Goal: Task Accomplishment & Management: Complete application form

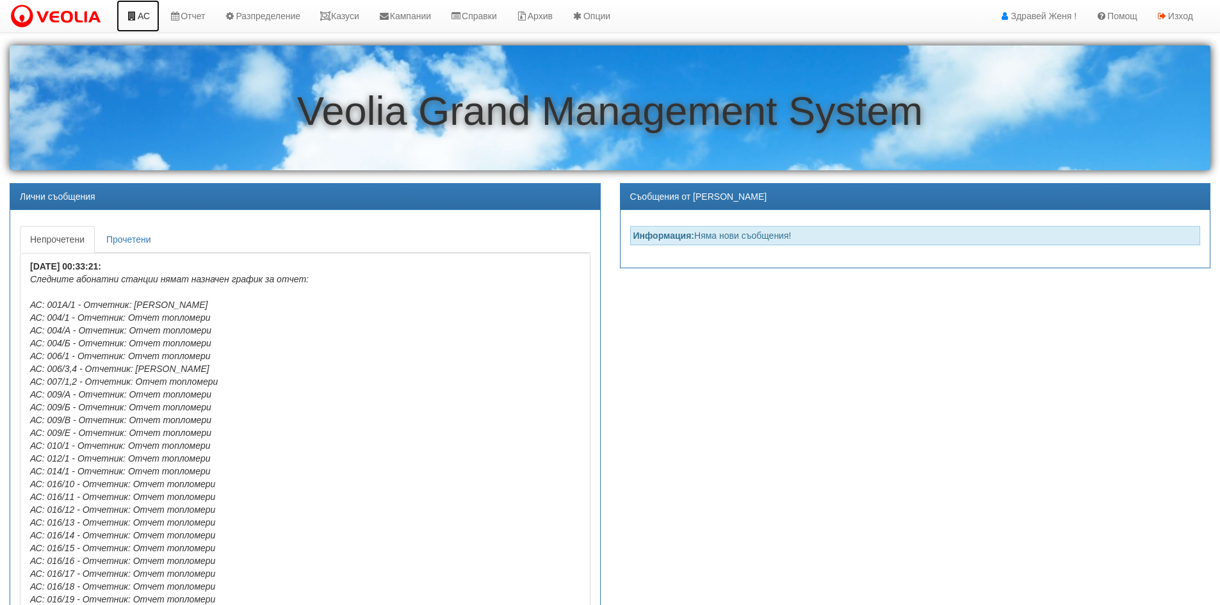
click at [145, 12] on link "АС" at bounding box center [138, 16] width 43 height 32
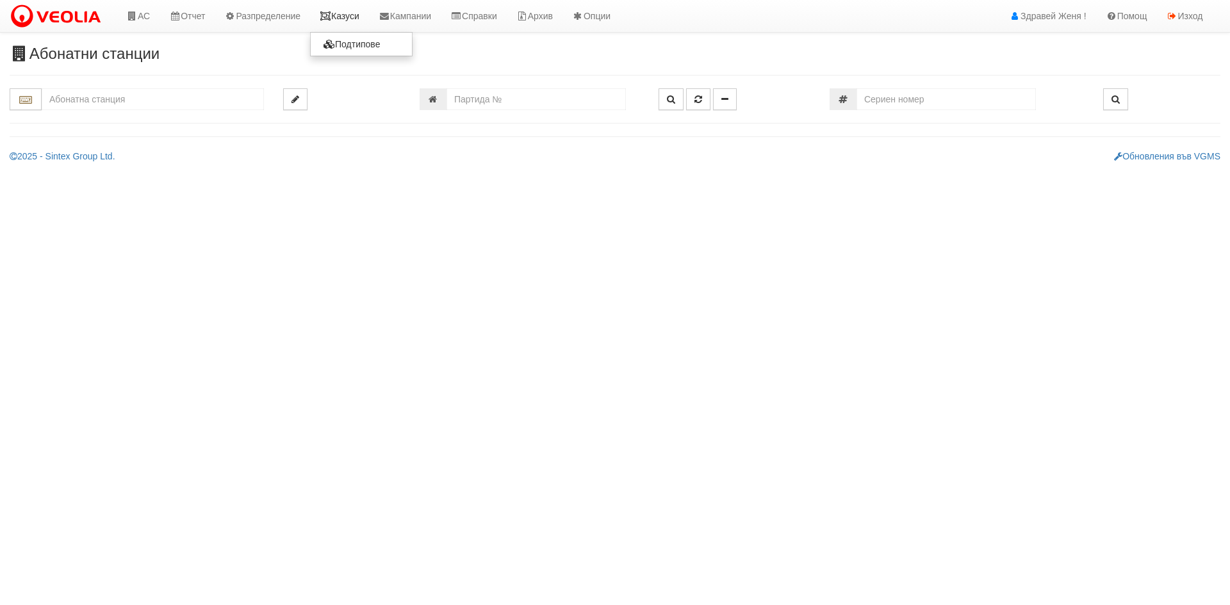
click at [362, 13] on link "Казуси" at bounding box center [339, 16] width 59 height 32
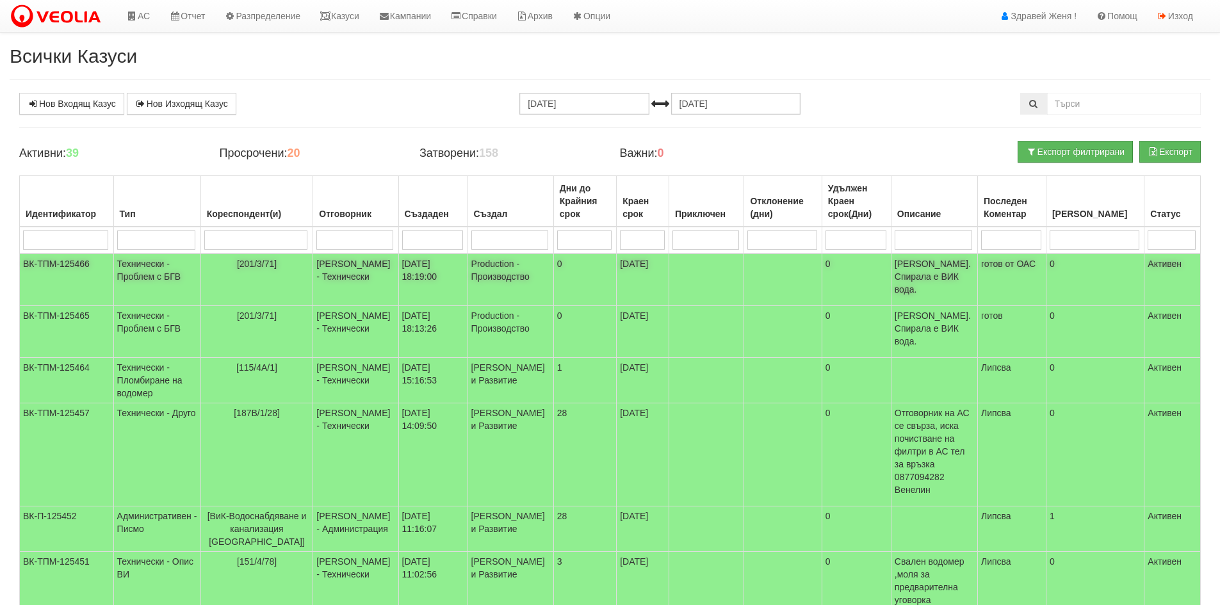
click at [414, 279] on td "10/09/2025 18:19:00" at bounding box center [432, 280] width 69 height 53
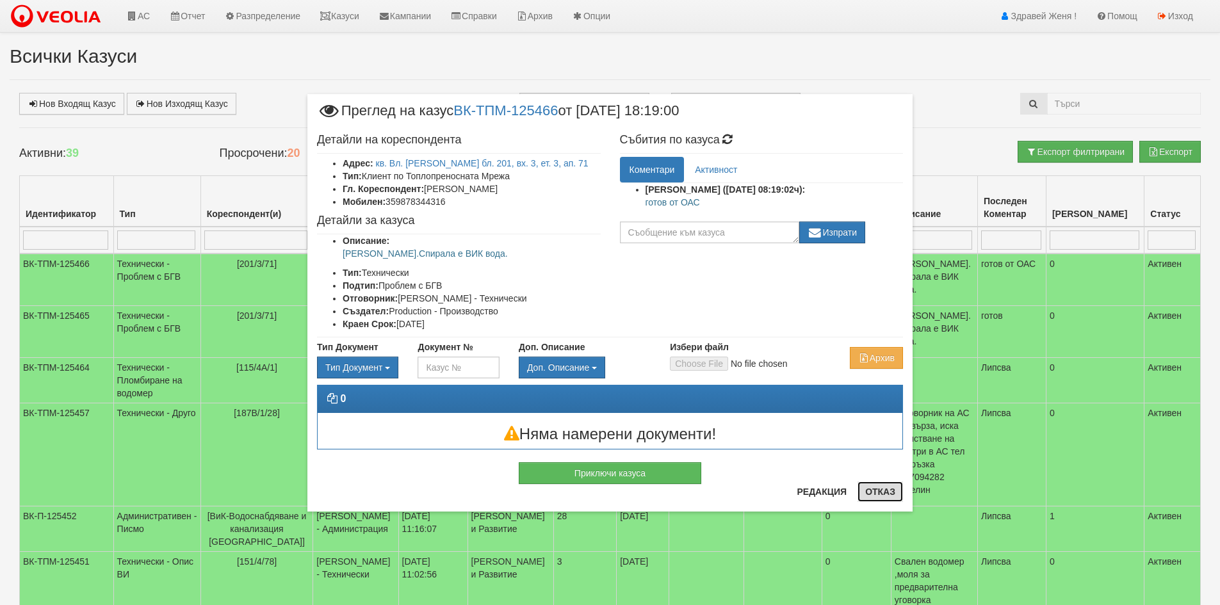
click at [891, 495] on button "Отказ" at bounding box center [879, 492] width 45 height 20
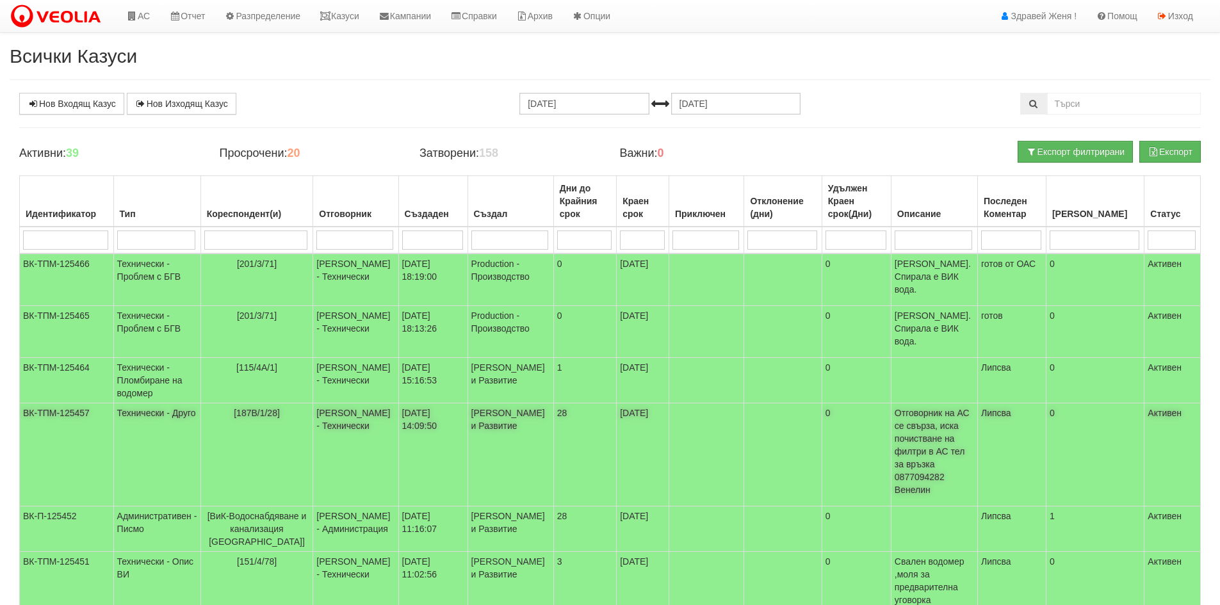
click at [339, 403] on td "[PERSON_NAME] - Технически" at bounding box center [355, 454] width 85 height 103
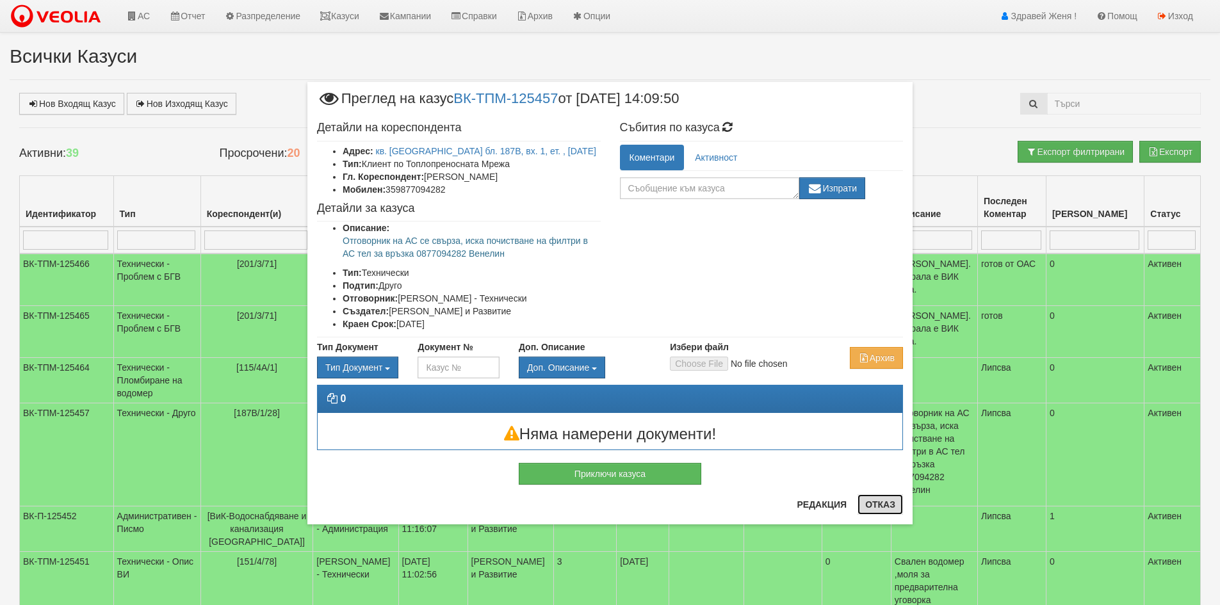
click at [886, 504] on button "Отказ" at bounding box center [879, 504] width 45 height 20
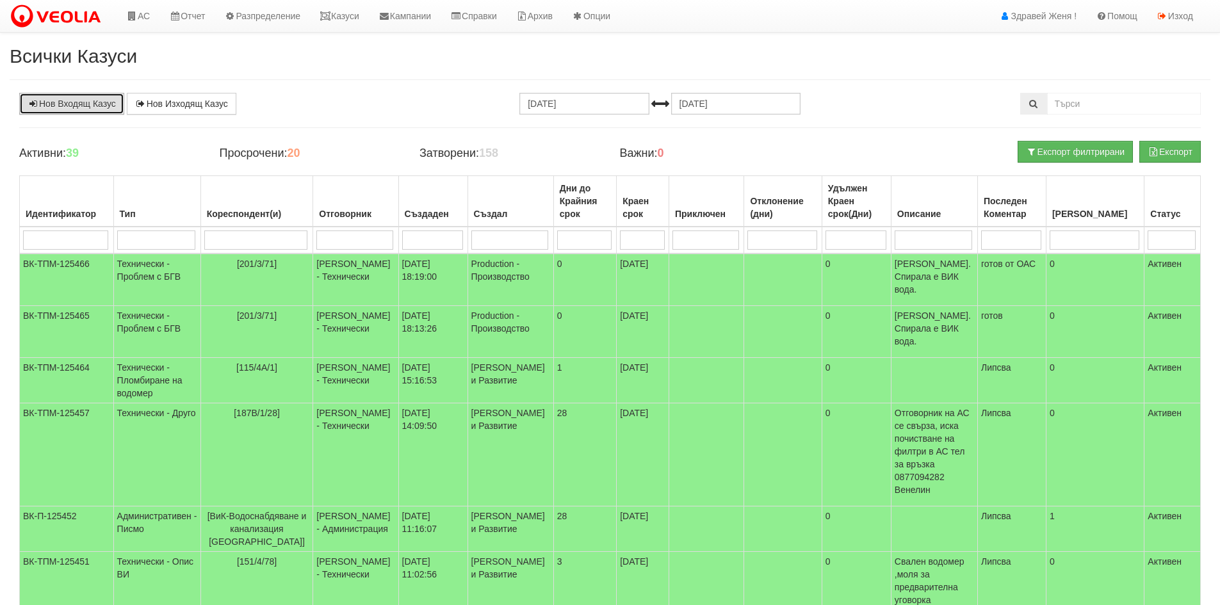
click at [79, 111] on link "Нов Входящ Казус" at bounding box center [71, 104] width 105 height 22
click at [150, 22] on link "АС" at bounding box center [138, 16] width 43 height 32
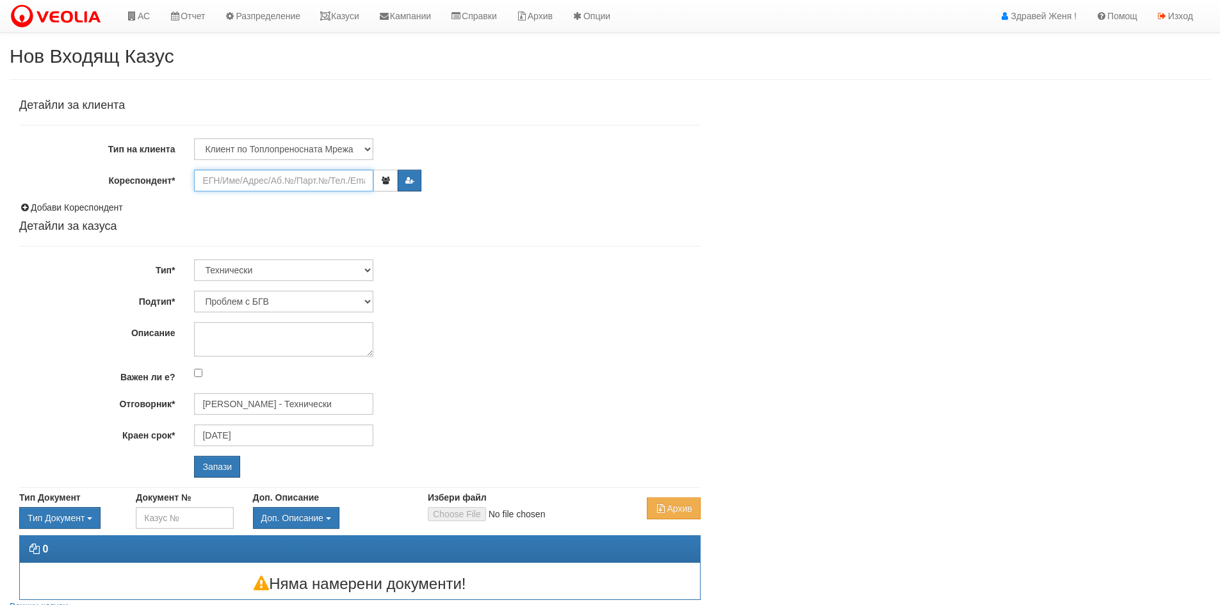
click at [273, 184] on input "Кореспондент*" at bounding box center [283, 181] width 179 height 22
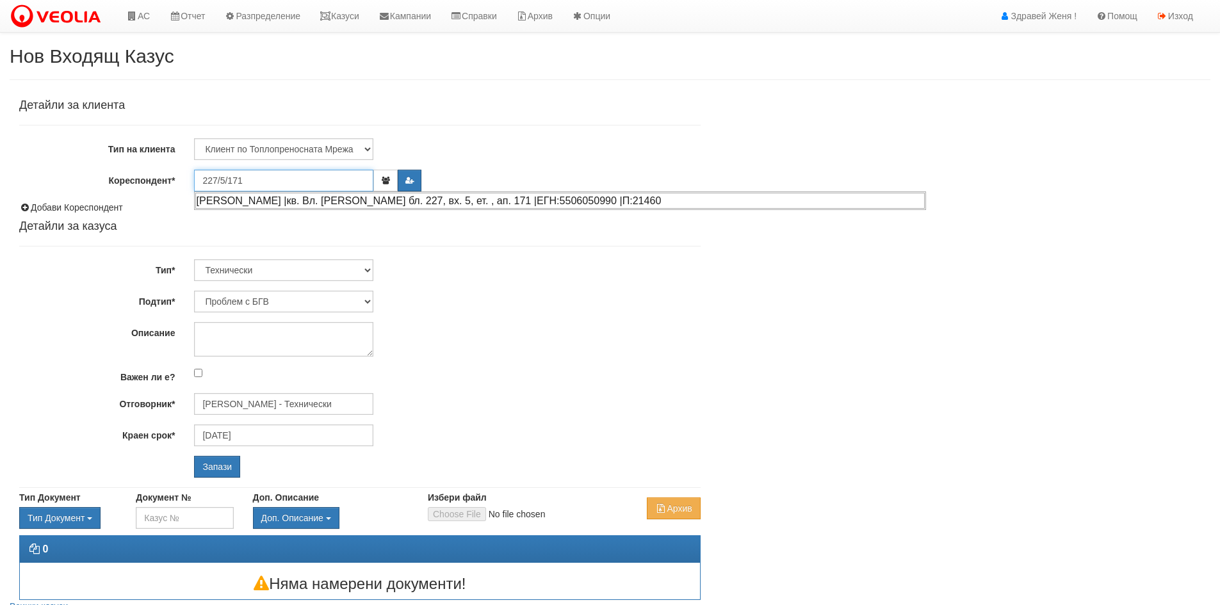
click at [502, 199] on div "ИВАНКА ГЕОРГИЕВА ИВАНОВА |кв. Вл. Варненчик бл. 227, вх. 5, ет. , ап. 171 |ЕГН:…" at bounding box center [559, 201] width 729 height 16
type input "ИВАНКА ГЕОРГИЕВА ИВАНОВА"
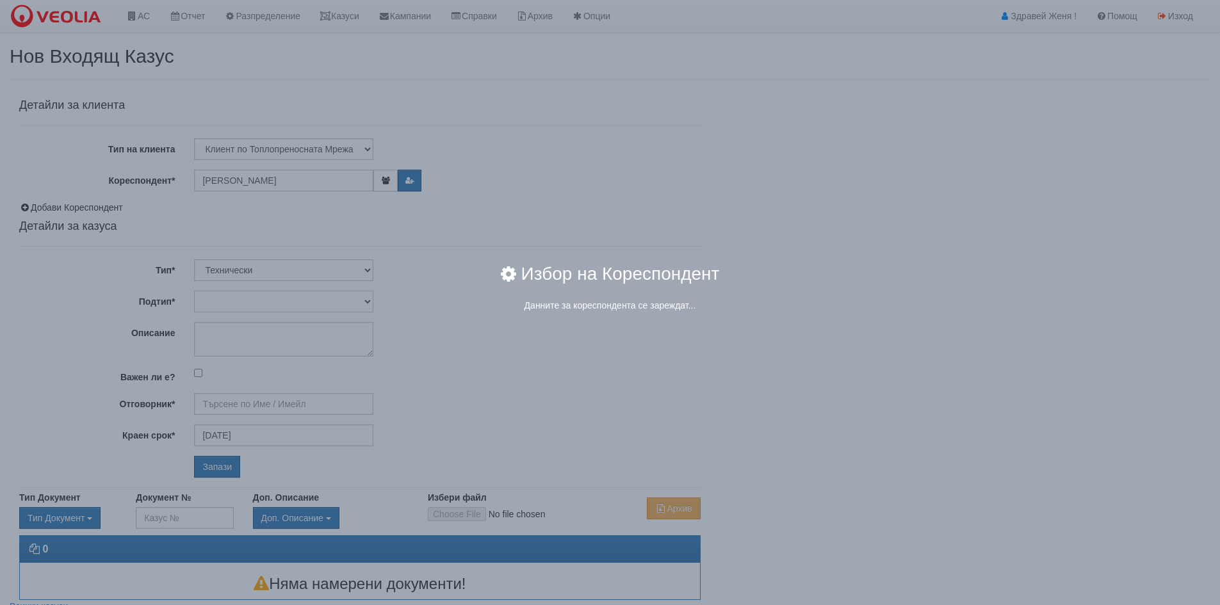
type input "Дончо Дончев - Технически"
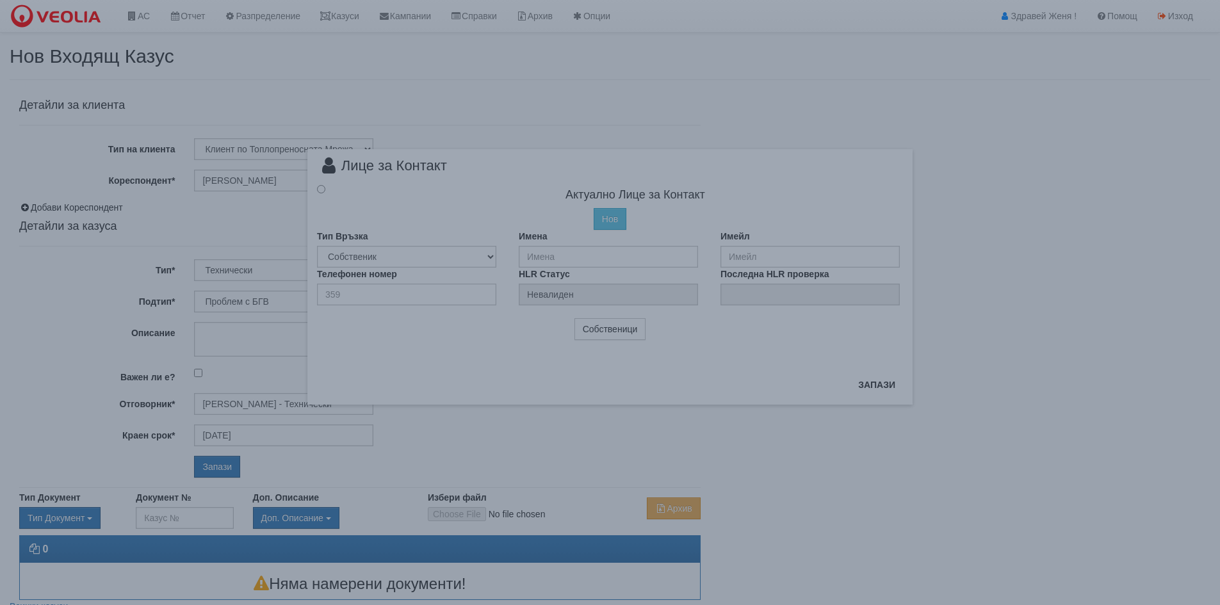
radio input "true"
type input "ИВАНКА ГЕОРГИЕВА ИВАНОВА"
type input "0299013982"
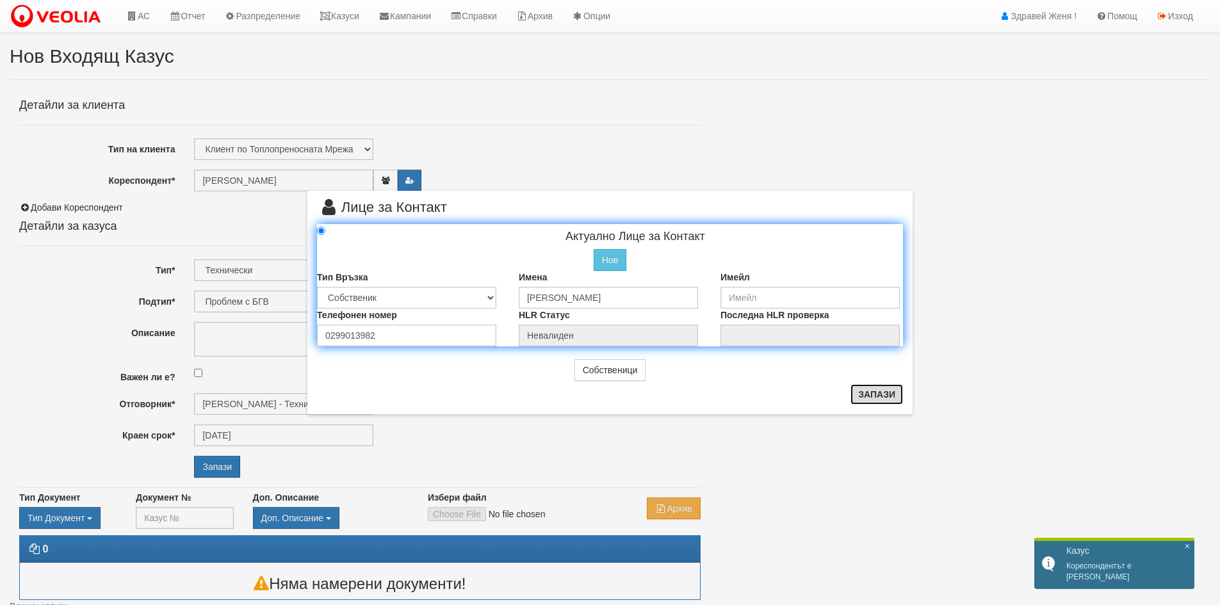
click at [869, 392] on button "Запази" at bounding box center [876, 394] width 53 height 20
radio input "true"
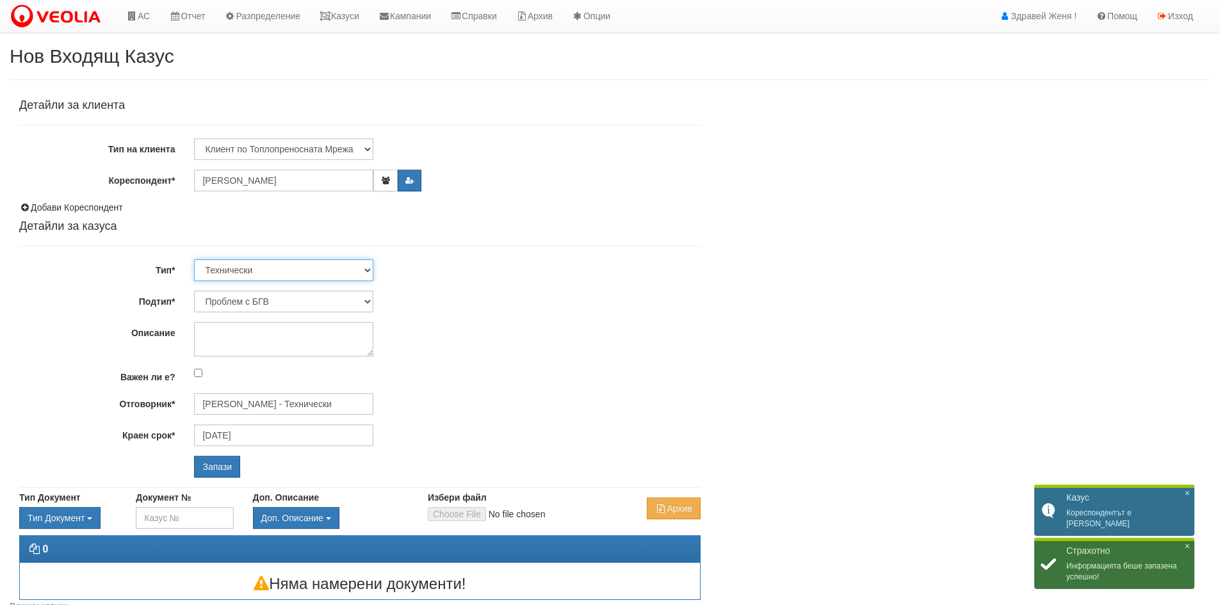
click at [370, 270] on select "Технически ФТС Търговски Административен Производствен Експлоатационен Финансов…" at bounding box center [283, 270] width 179 height 22
select select "1"
click at [194, 259] on select "Технически ФТС Търговски Административен Производствен Експлоатационен Финансов…" at bounding box center [283, 270] width 179 height 22
type input "11/10/2025"
type input "[PERSON_NAME] и Развитие"
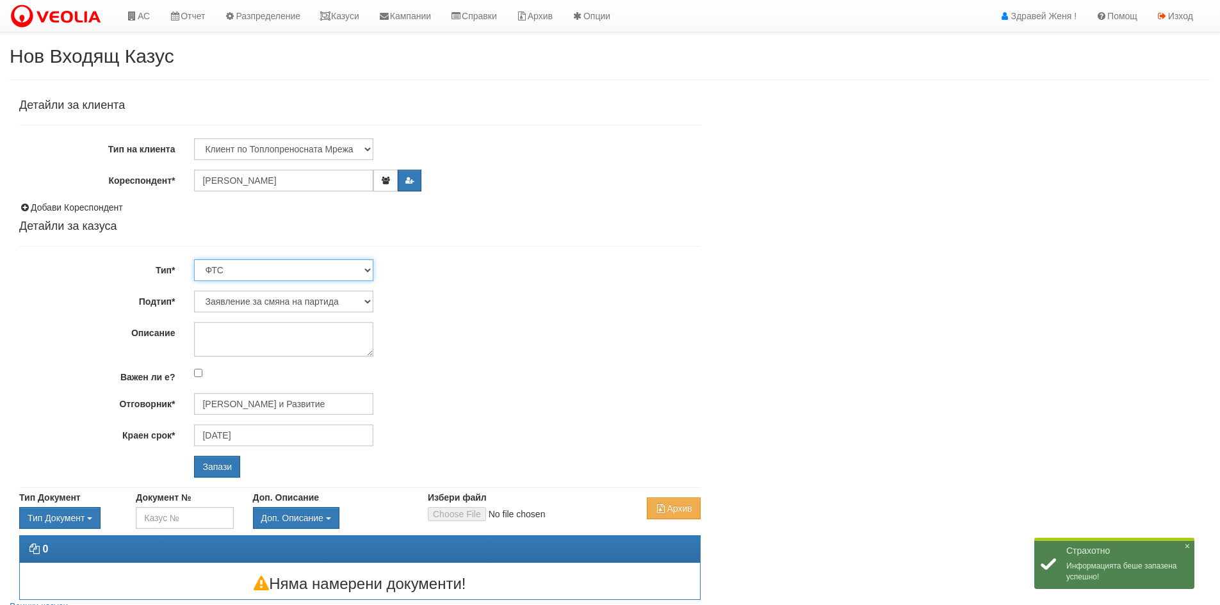
click at [368, 269] on select "Технически ФТС Търговски Административен Производствен Експлоатационен Финансов…" at bounding box center [283, 270] width 179 height 22
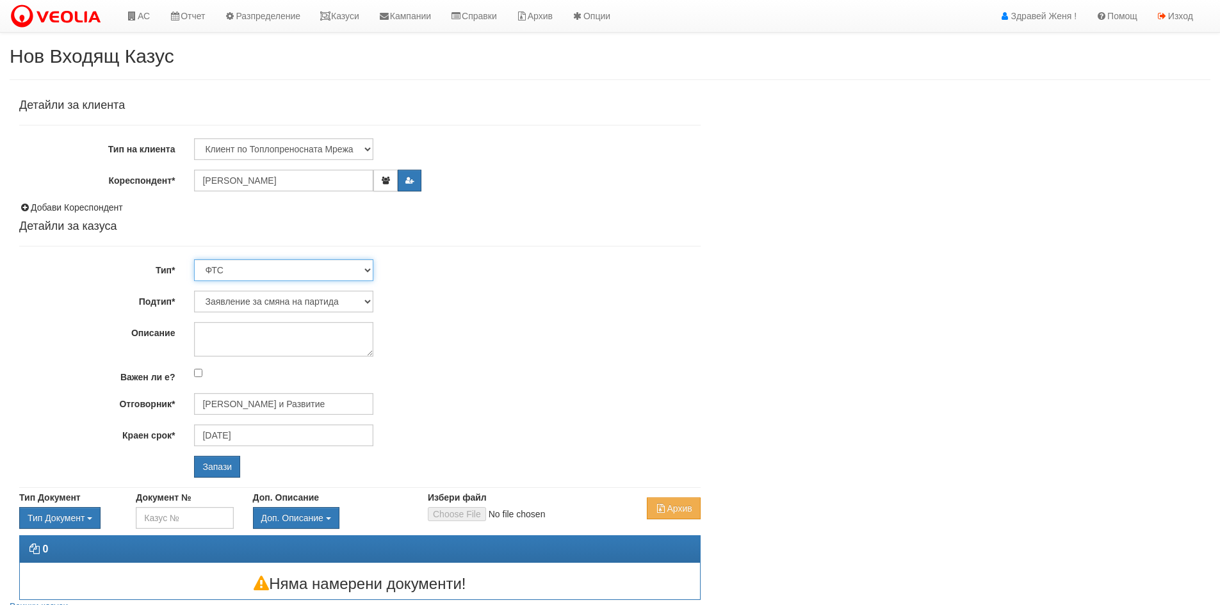
select select "0"
click at [194, 259] on select "Технически ФТС Търговски Административен Производствен Експлоатационен Финансов…" at bounding box center [283, 270] width 179 height 22
type input "13/09/2025"
type input "Дончо Дончев - Технически"
click at [370, 298] on select "Проблем с БГВ Теч ВОИ Теч БГВ Теч в АС Теч от водомер Проблем в АС Интервенция …" at bounding box center [283, 302] width 179 height 22
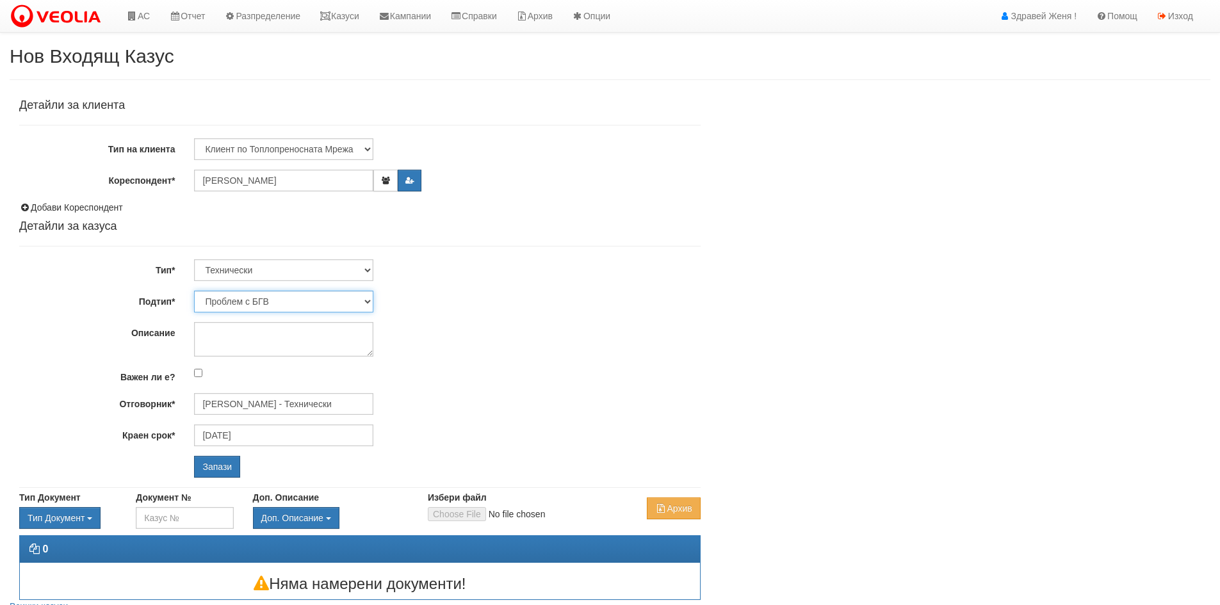
click at [194, 291] on select "Проблем с БГВ Теч ВОИ Теч БГВ Теч в АС Теч от водомер Проблем в АС Интервенция …" at bounding box center [283, 302] width 179 height 22
click at [220, 334] on textarea "Описание" at bounding box center [283, 339] width 179 height 35
type textarea "N"
type textarea "Н"
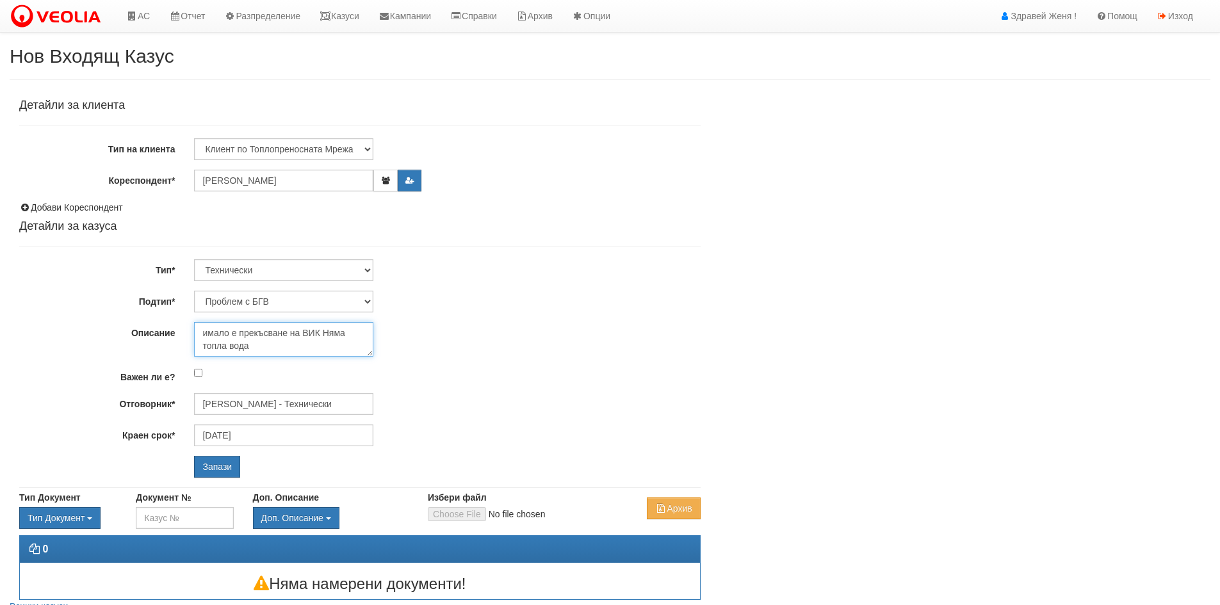
click at [320, 331] on textarea "имало е прекъсване на ВИК Няма топла вода" at bounding box center [283, 339] width 179 height 35
click at [206, 331] on textarea "имало е прекъсване на ВИК. Няма топла вода" at bounding box center [283, 339] width 179 height 35
type textarea "Имало е прекъсване на ВИК. Няма топла вода"
click at [211, 466] on input "Запази" at bounding box center [217, 467] width 46 height 22
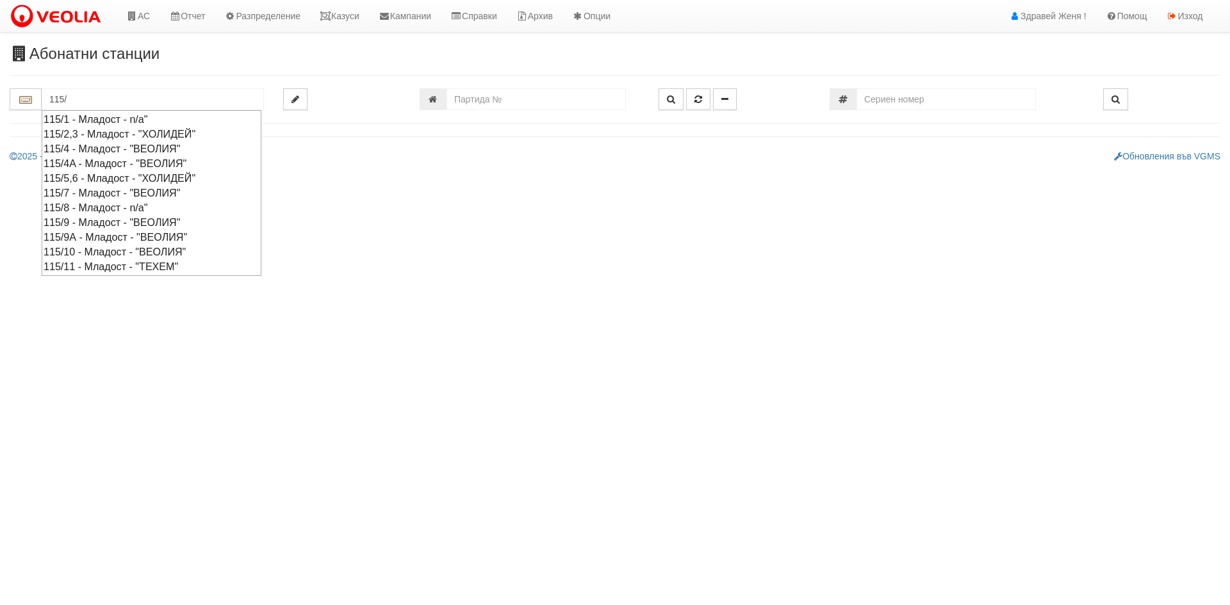
click at [122, 175] on div "115/5,6 - Младост - "ХОЛИДЕЙ"" at bounding box center [152, 178] width 216 height 15
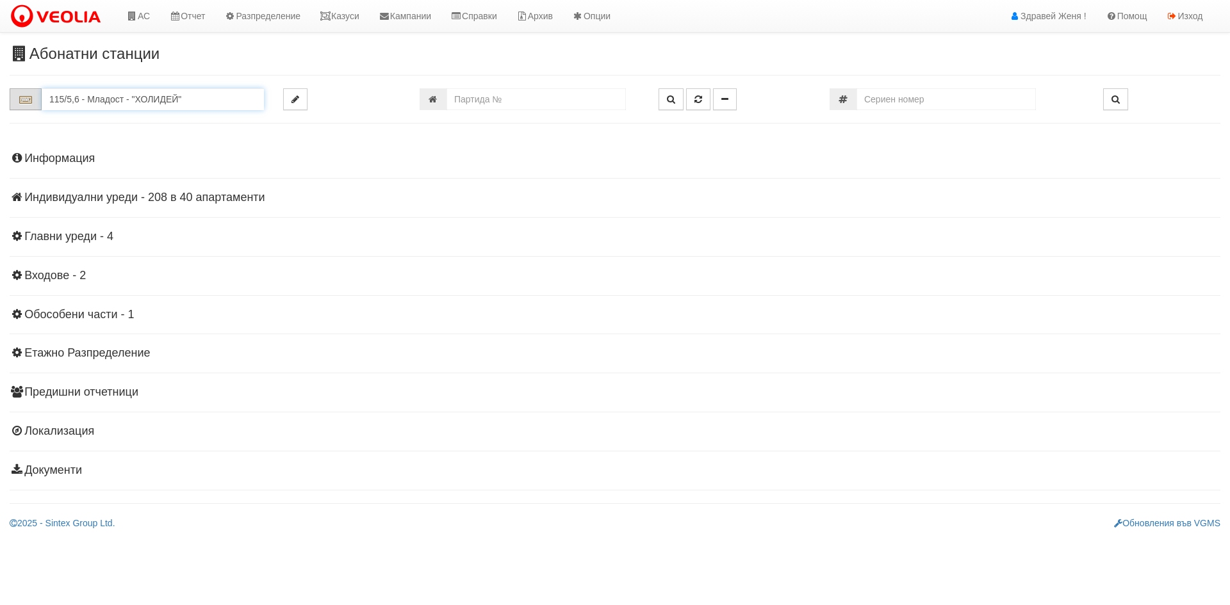
drag, startPoint x: 193, startPoint y: 104, endPoint x: 23, endPoint y: 101, distance: 170.4
click at [23, 101] on div "115/5,6 - Младост - "ХОЛИДЕЙ"" at bounding box center [137, 99] width 254 height 22
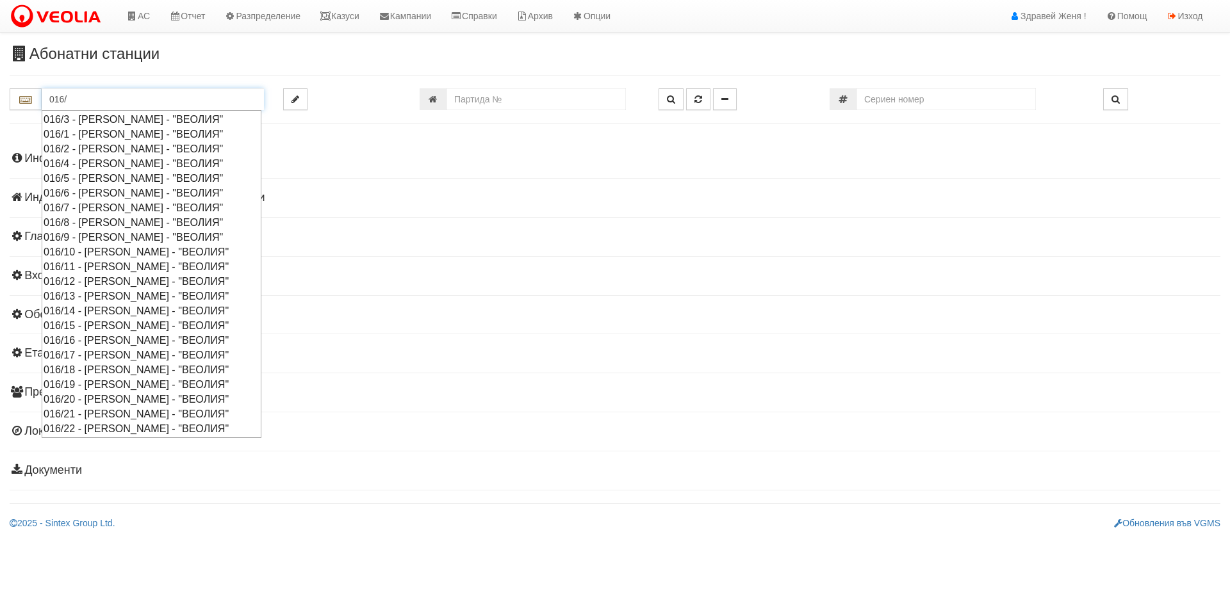
click at [104, 322] on div "016/15 - Орхид Хилс - "ВЕОЛИЯ"" at bounding box center [152, 325] width 216 height 15
type input "016/15 - Орхид Хилс - "ВЕОЛИЯ""
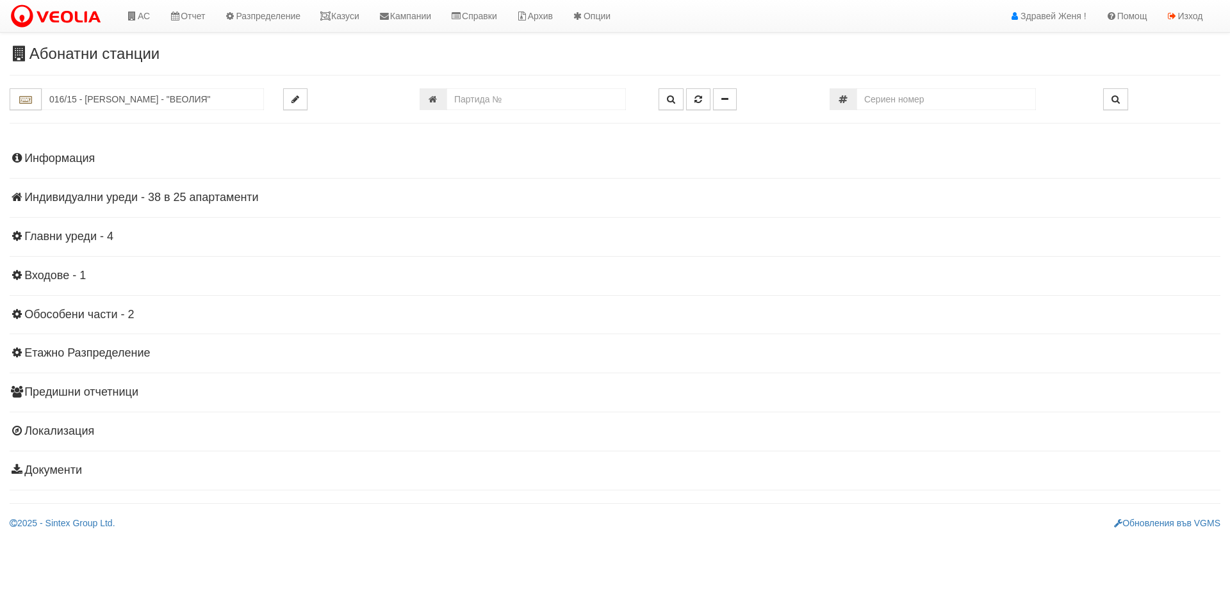
click at [204, 200] on h4 "Индивидуални уреди - 38 в 25 апартаменти" at bounding box center [615, 197] width 1210 height 13
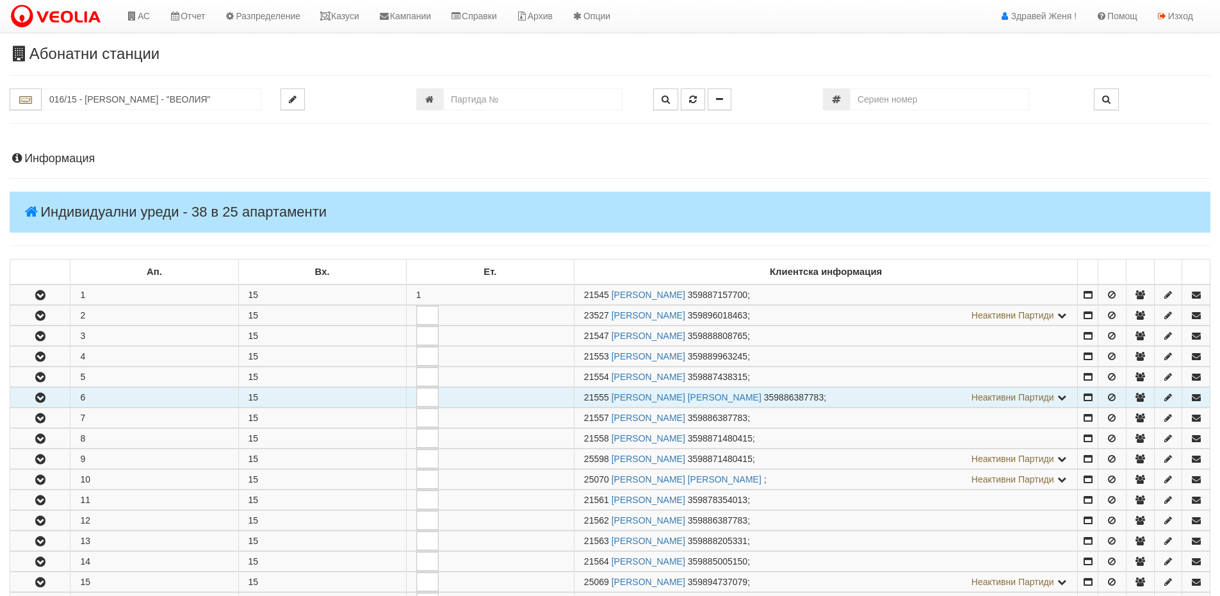
click at [37, 394] on icon "button" at bounding box center [40, 397] width 15 height 9
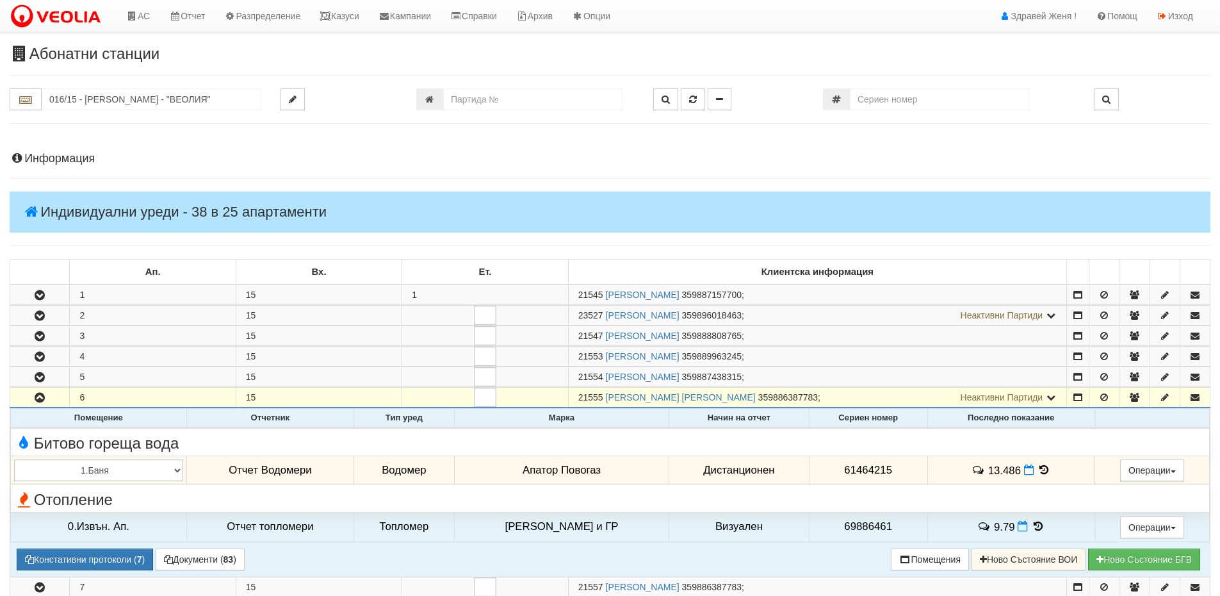
click at [1039, 469] on icon at bounding box center [1044, 469] width 14 height 11
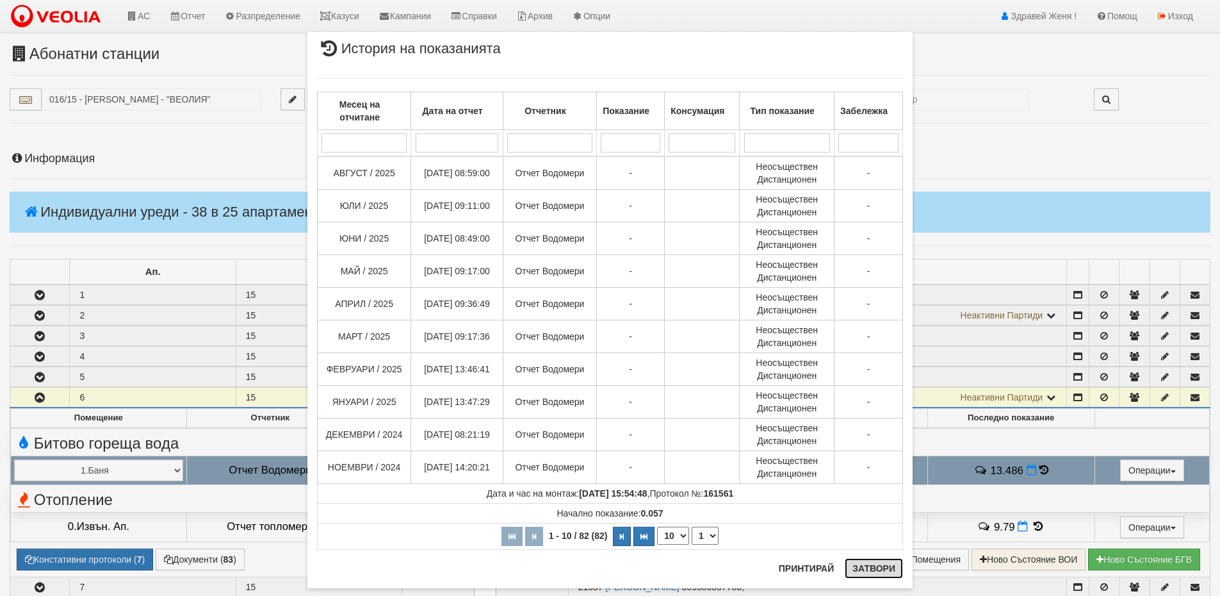
click at [882, 571] on button "Затвори" at bounding box center [874, 568] width 58 height 20
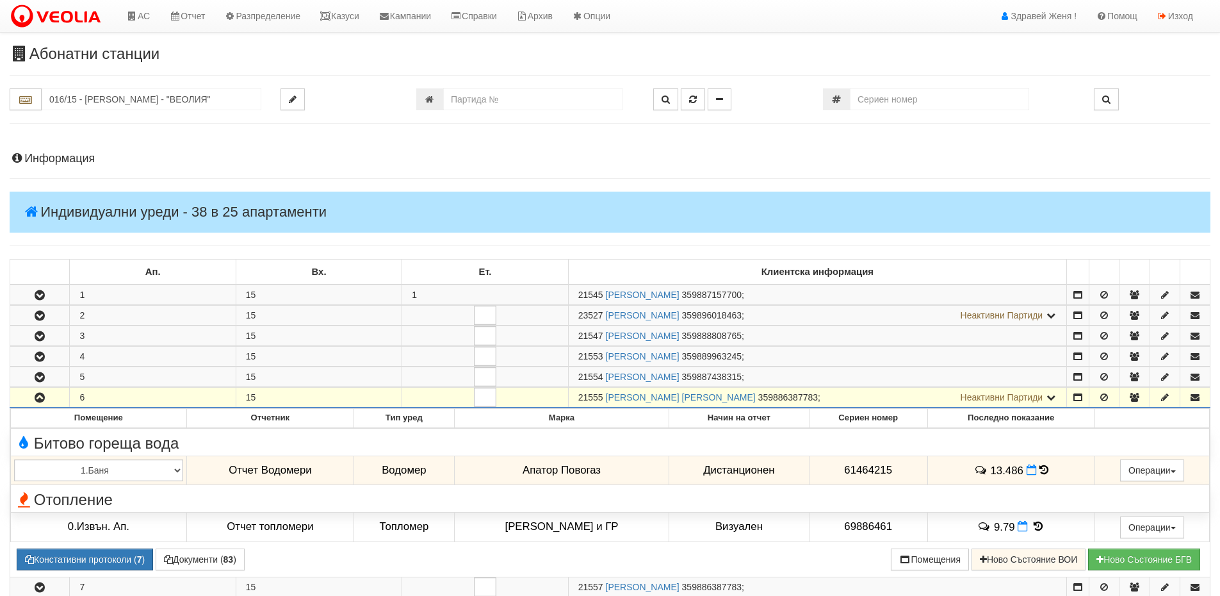
click at [81, 155] on h4 "Информация" at bounding box center [610, 158] width 1201 height 13
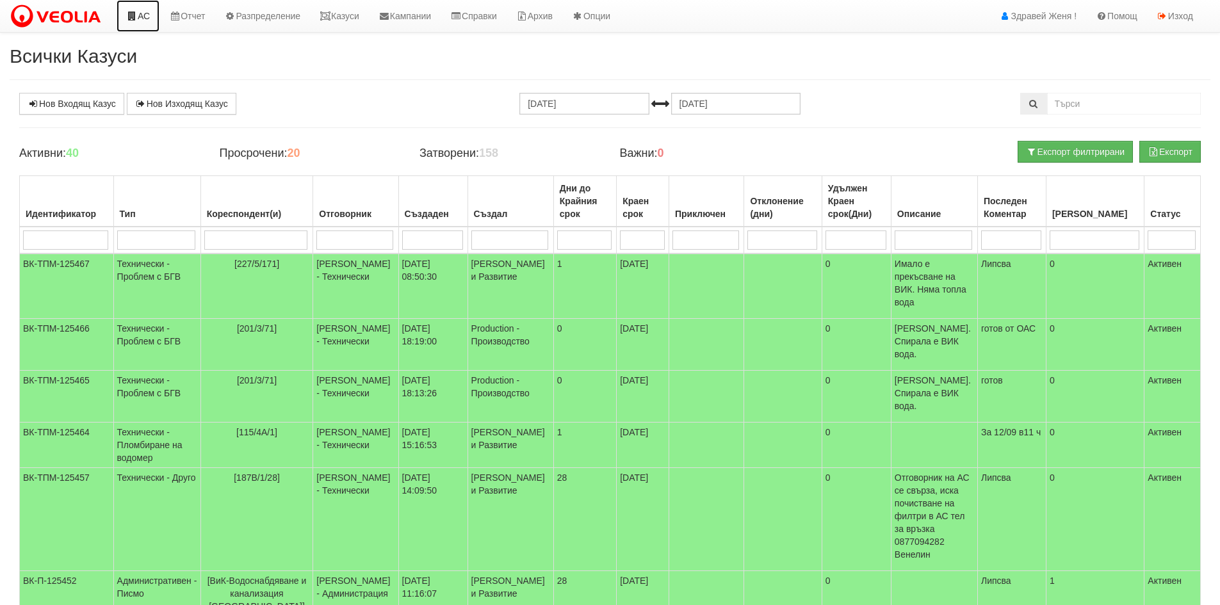
click at [145, 7] on link "АС" at bounding box center [138, 16] width 43 height 32
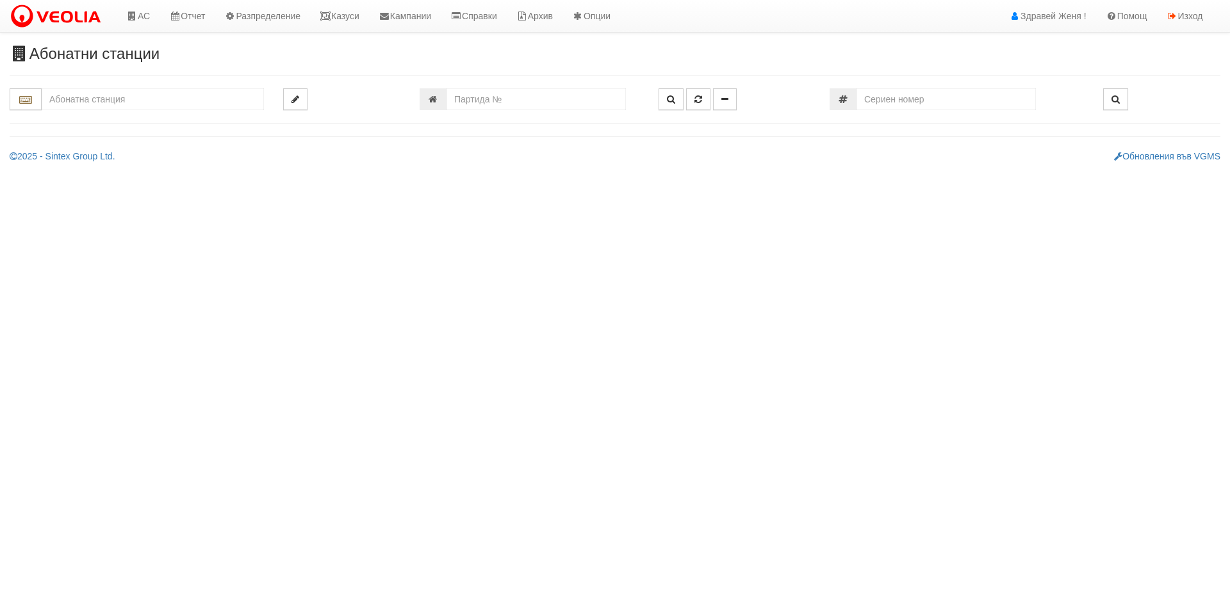
click at [110, 97] on input "text" at bounding box center [153, 99] width 222 height 22
click at [117, 117] on div "016/15 - [PERSON_NAME] - "ВЕОЛИЯ"" at bounding box center [153, 119] width 218 height 15
type input "016/15 - [PERSON_NAME] - "ВЕОЛИЯ""
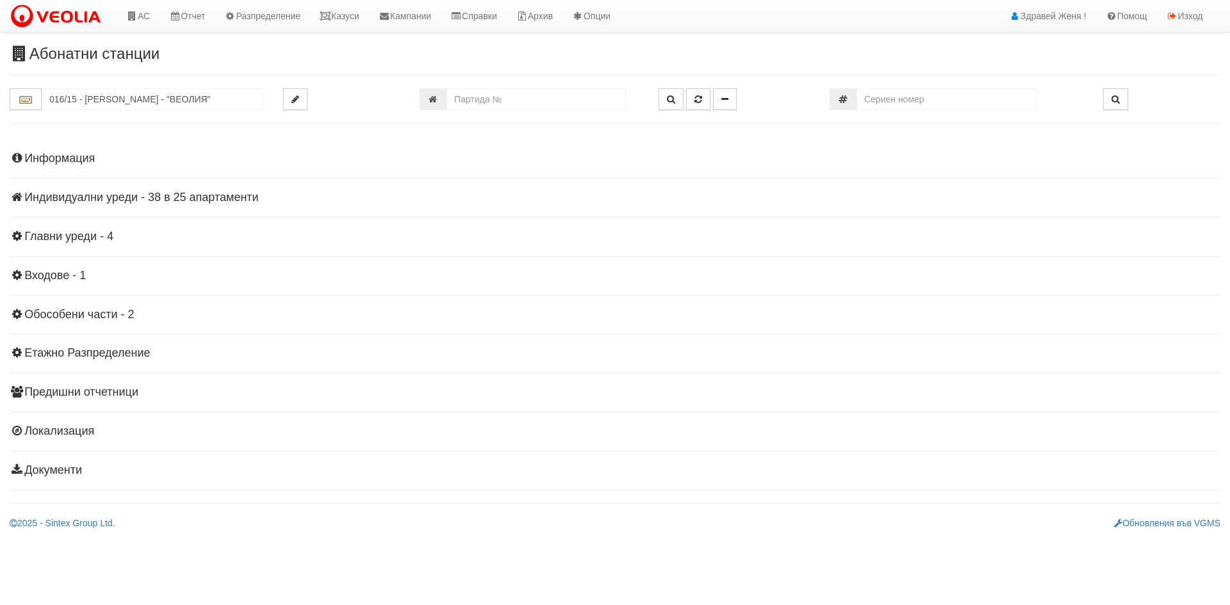
click at [143, 193] on h4 "Индивидуални уреди - 38 в 25 апартаменти" at bounding box center [615, 197] width 1210 height 13
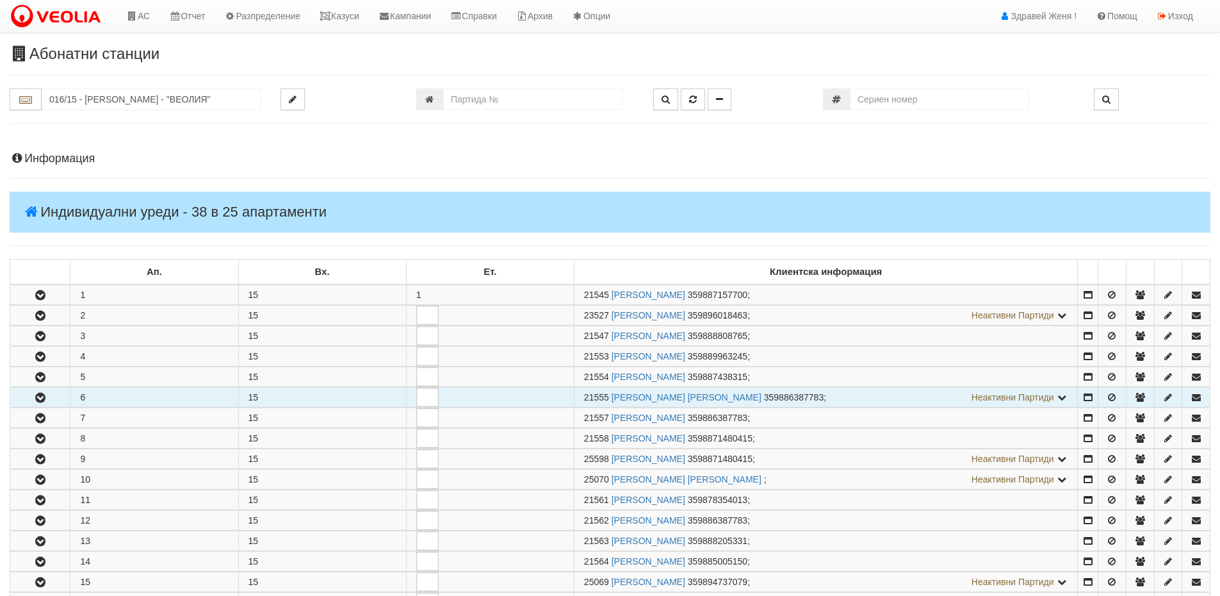
click at [35, 394] on icon "button" at bounding box center [40, 397] width 15 height 9
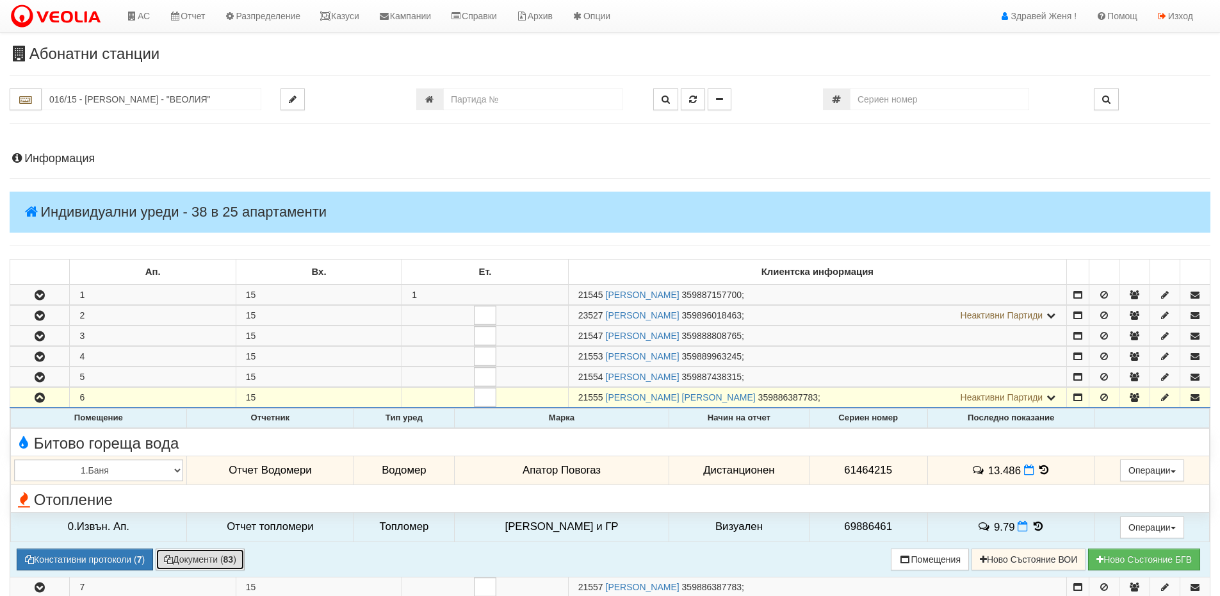
click at [212, 556] on button "Документи ( 83 )" at bounding box center [200, 559] width 89 height 22
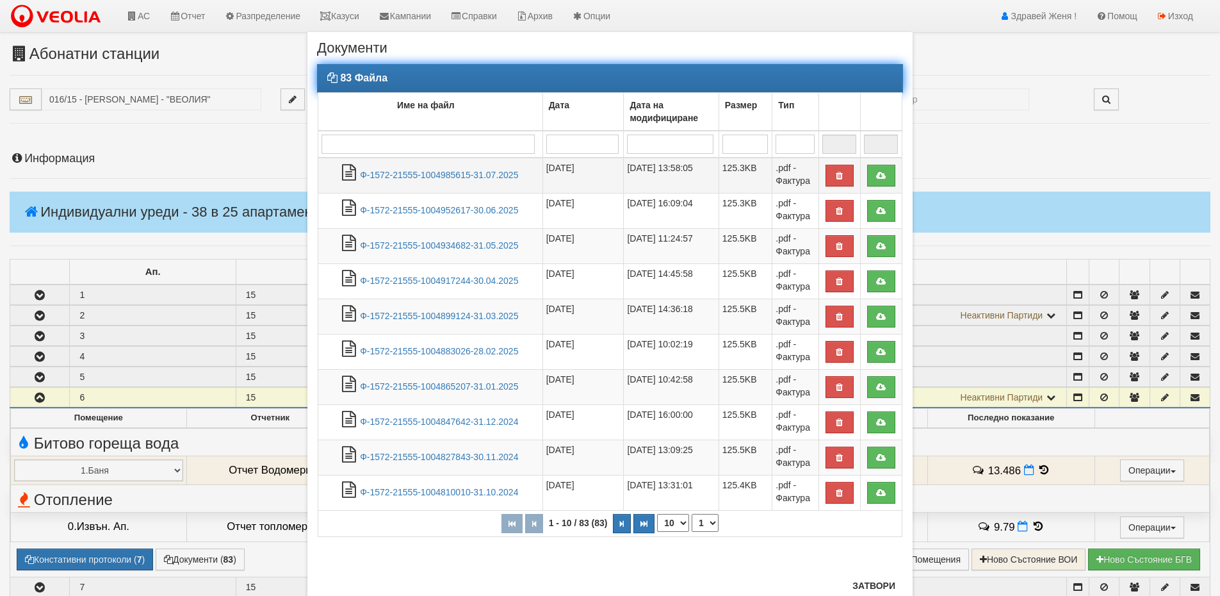
click at [436, 181] on td "Ф-1572-21555-1004985615-31.07.2025" at bounding box center [430, 176] width 225 height 36
click at [435, 177] on link "Ф-1572-21555-1004985615-31.07.2025" at bounding box center [439, 175] width 158 height 10
click at [461, 170] on link "Ф-1572-21555-1004985615-31.07.2025" at bounding box center [439, 175] width 158 height 10
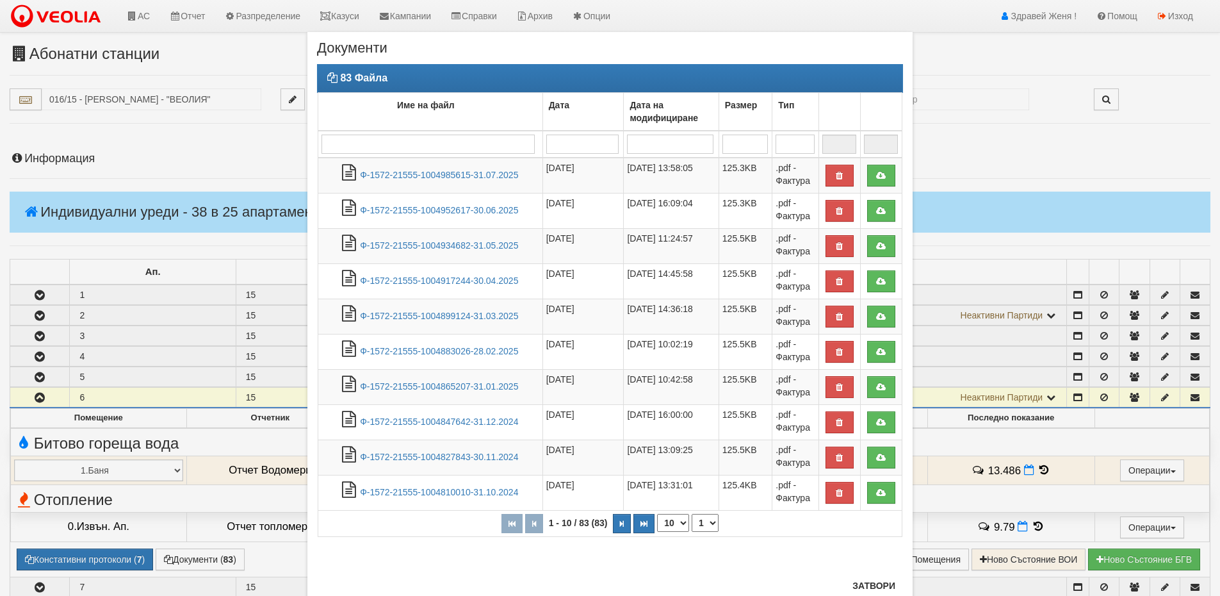
click at [942, 445] on div "× Документи 83 Файла Име на файл Дата Дата на модифициране Размер Тип 1 - 10 / …" at bounding box center [610, 318] width 749 height 637
click at [870, 587] on button "Затвори" at bounding box center [874, 585] width 58 height 20
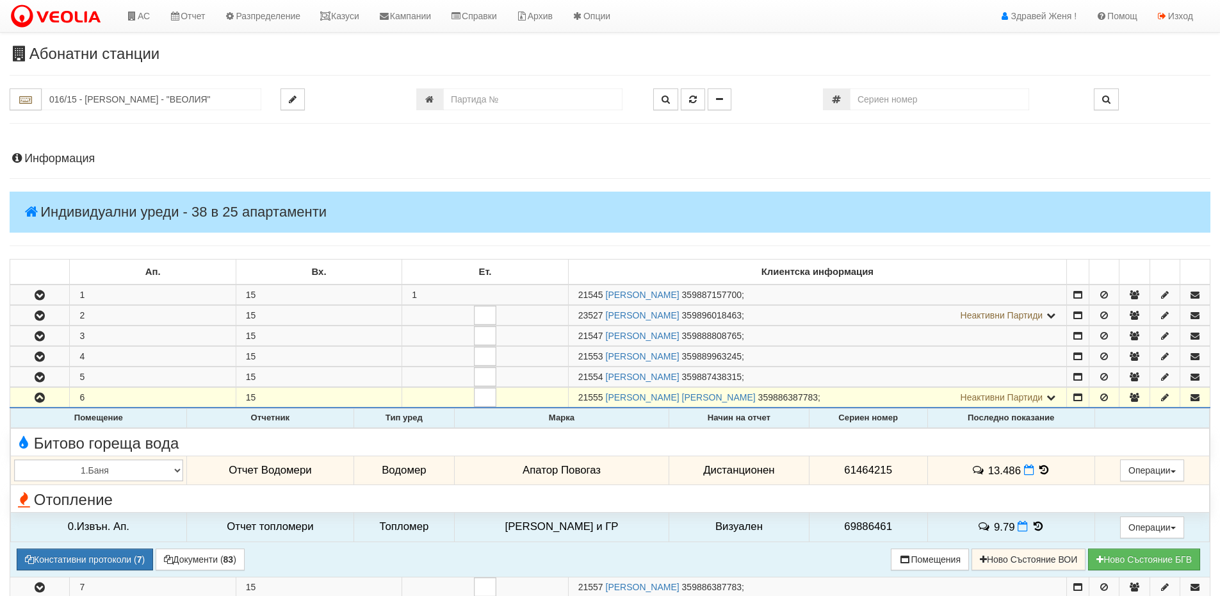
click at [1039, 468] on icon at bounding box center [1044, 469] width 14 height 11
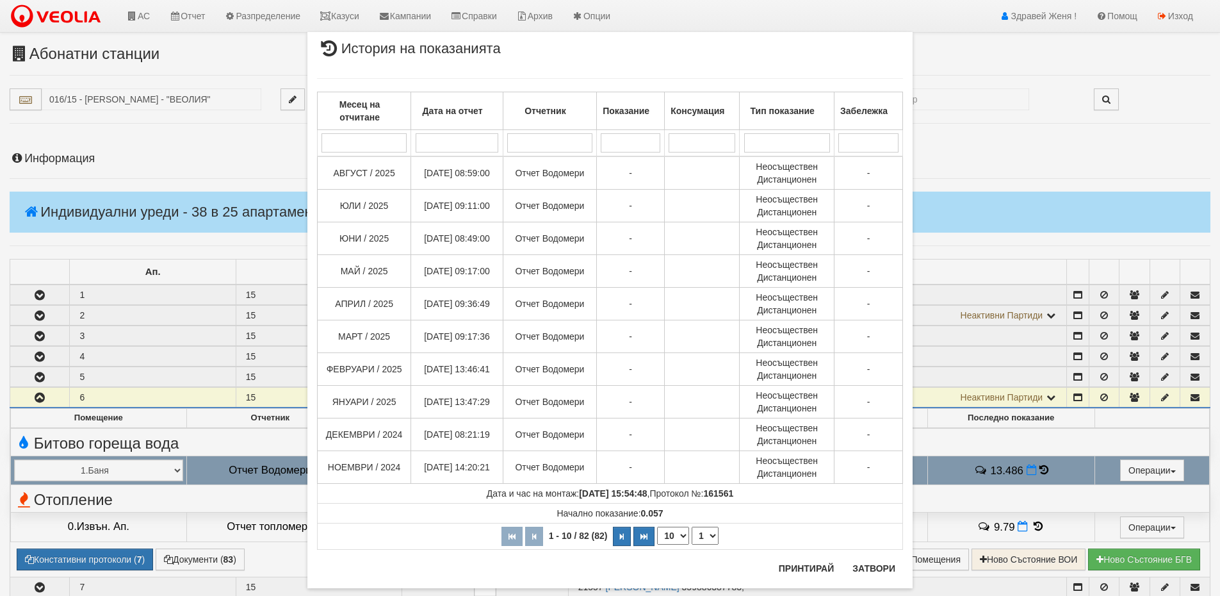
click at [675, 535] on select "10 20 30 40" at bounding box center [673, 535] width 32 height 18
select select "40"
click at [657, 544] on select "10 20 30 40" at bounding box center [673, 535] width 32 height 18
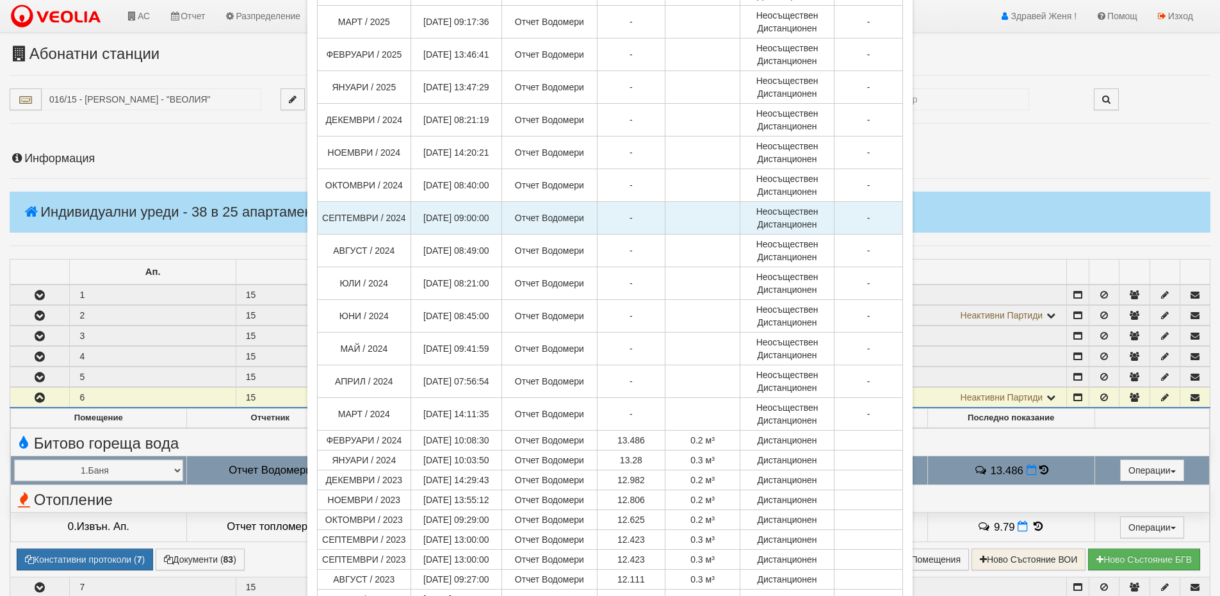
scroll to position [320, 0]
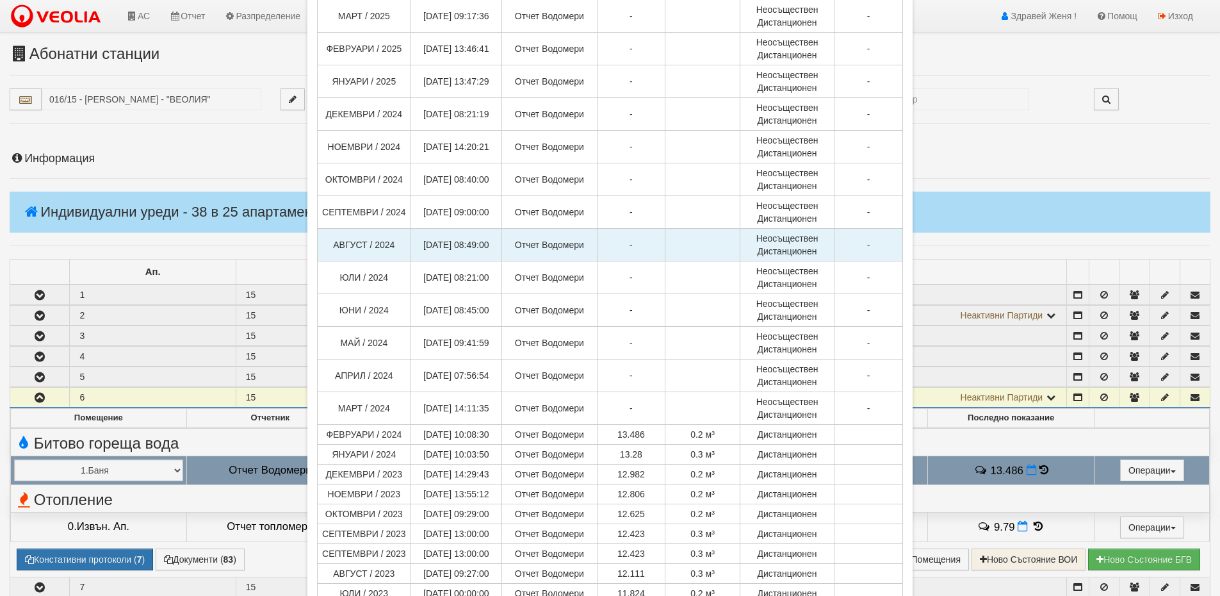
click at [854, 250] on td "-" at bounding box center [868, 245] width 69 height 33
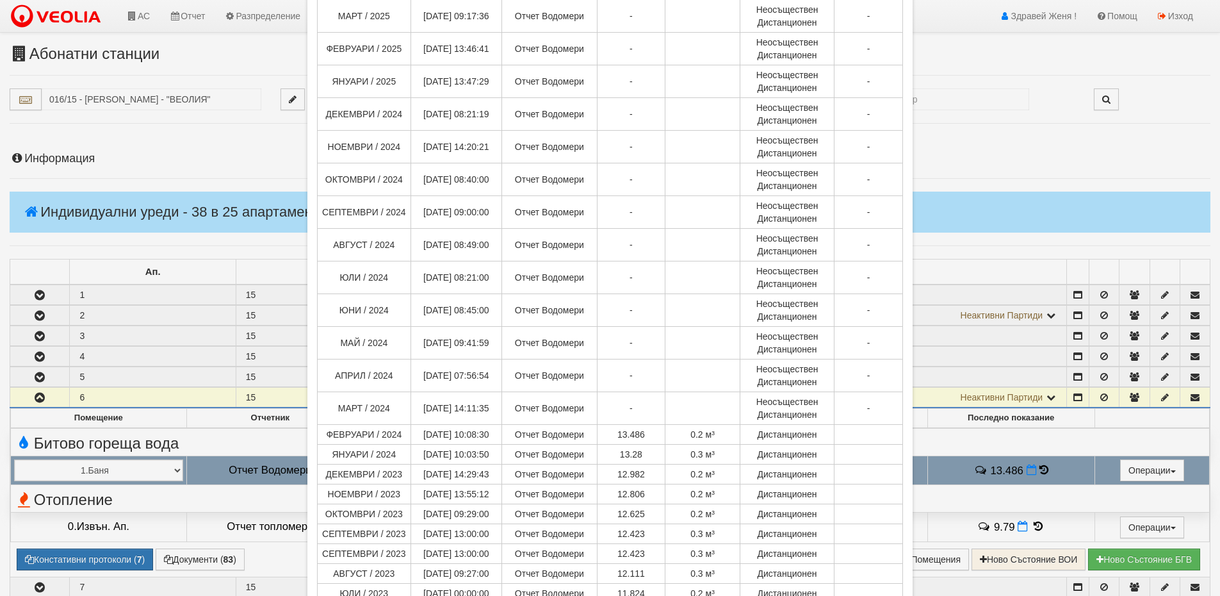
click at [1011, 143] on div "× История на показанията Месец на отчитане Дата на отчет Отчетник Показание Кон…" at bounding box center [610, 298] width 1220 height 596
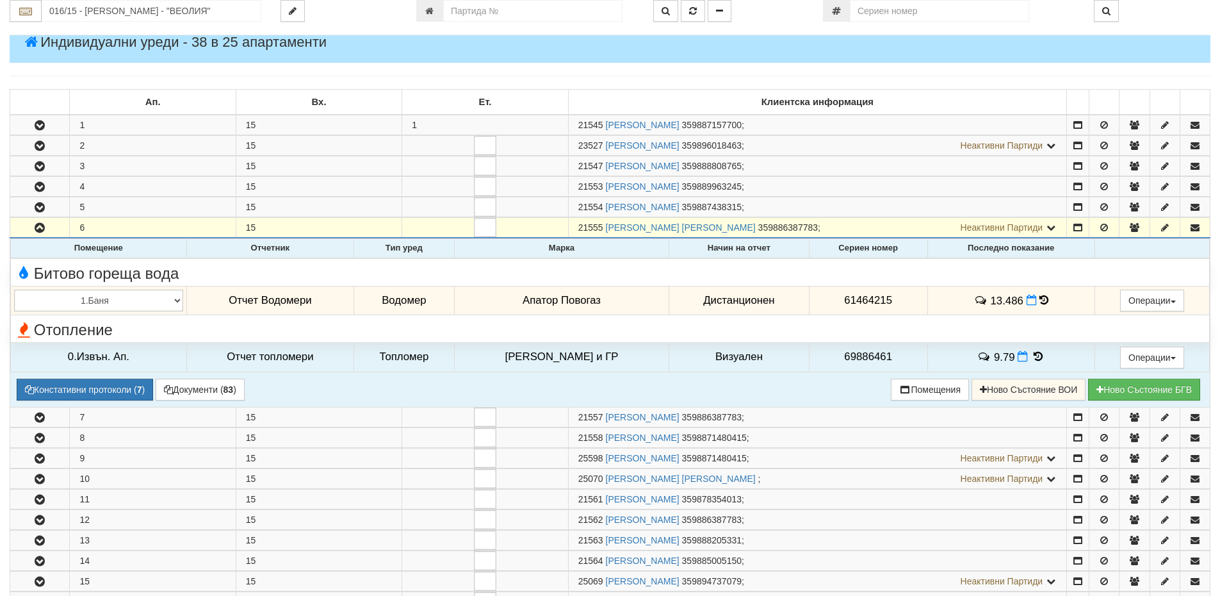
scroll to position [192, 0]
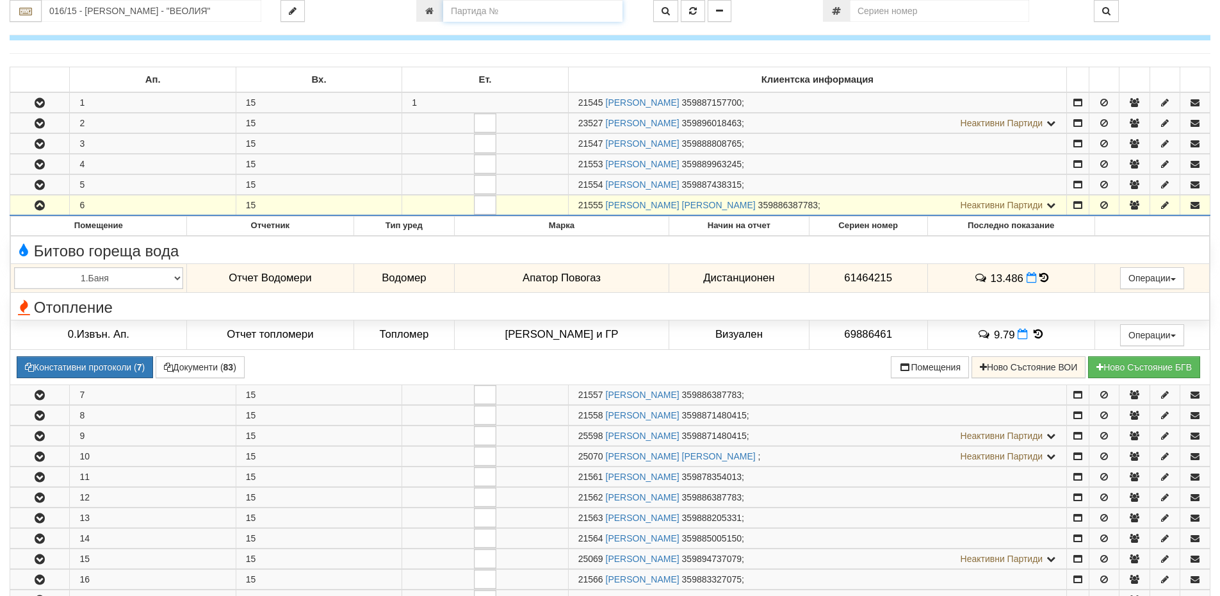
click at [506, 10] on input "number" at bounding box center [532, 11] width 179 height 22
type input "21032"
type input "229/4 - "[PERSON_NAME] [GEOGRAPHIC_DATA] " ЕАД"
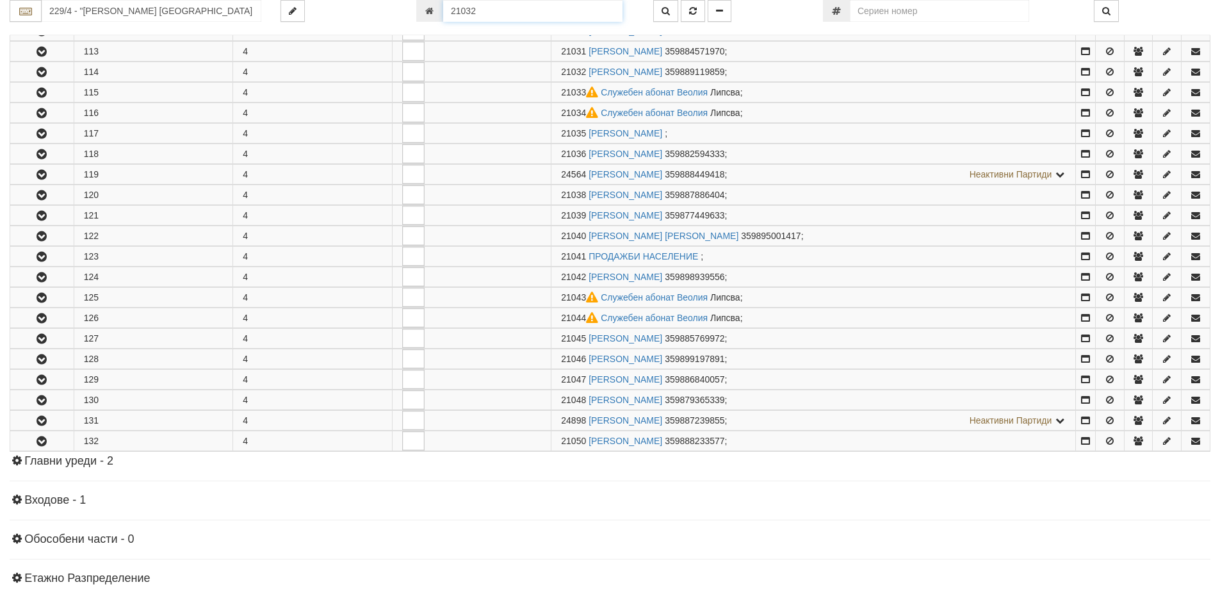
scroll to position [437, 0]
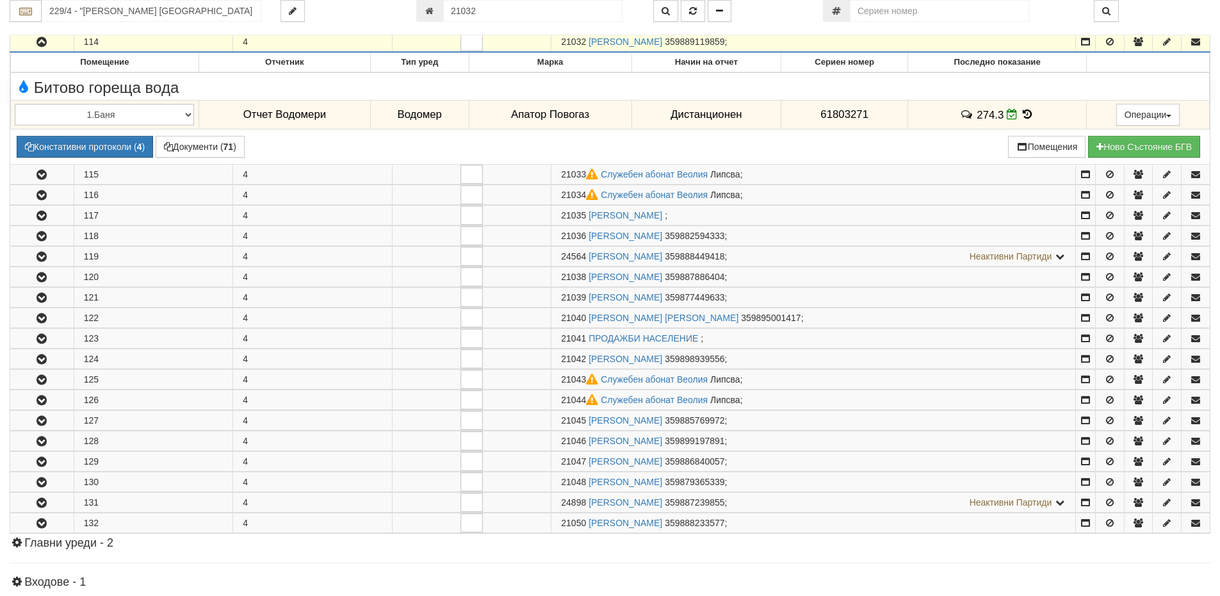
drag, startPoint x: 588, startPoint y: 42, endPoint x: 563, endPoint y: 42, distance: 25.0
click at [563, 42] on span "21032" at bounding box center [573, 42] width 25 height 10
copy span "21032"
